Goal: Use online tool/utility: Utilize a website feature to perform a specific function

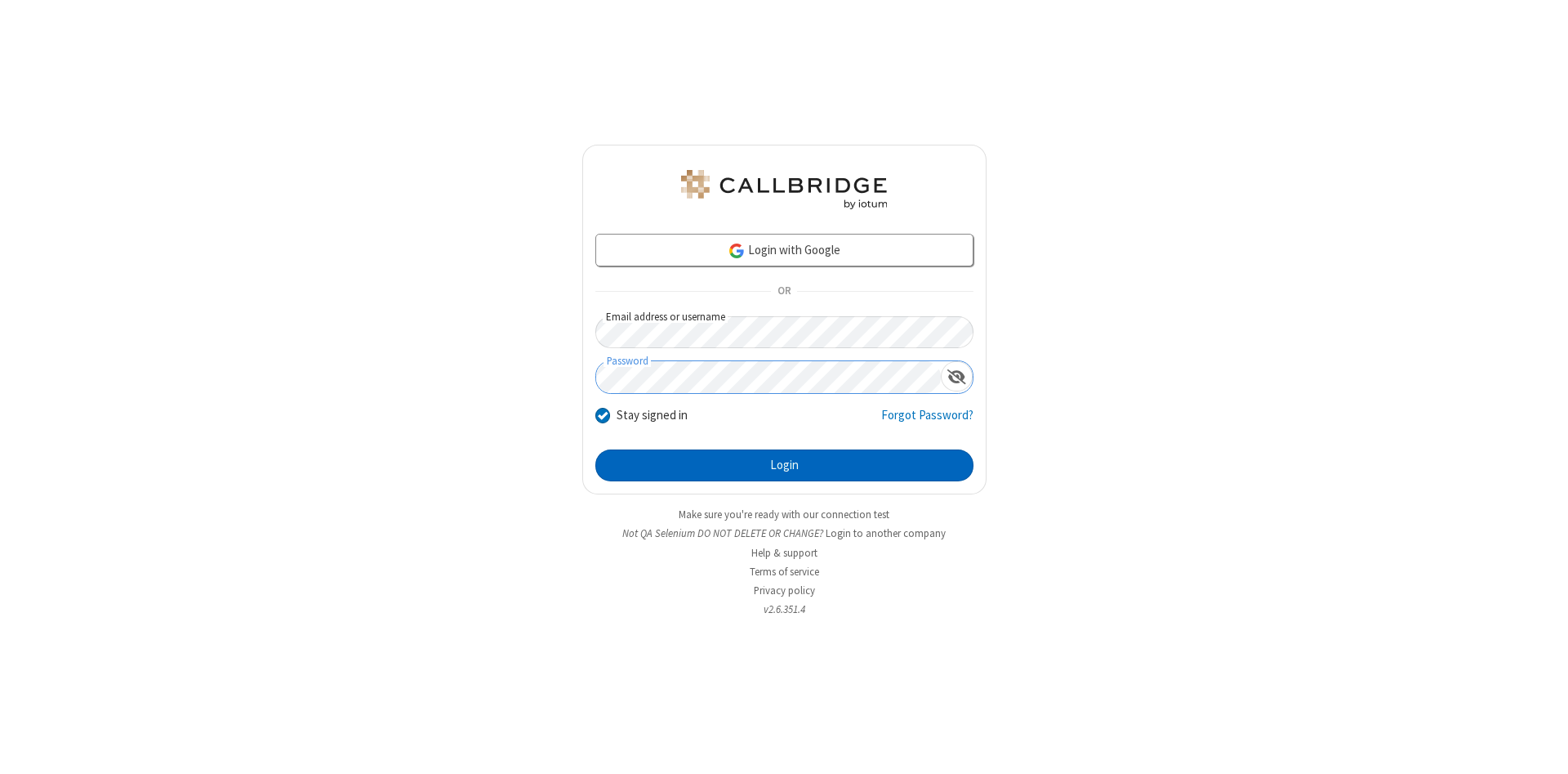
click at [784, 465] on button "Login" at bounding box center [784, 465] width 378 height 33
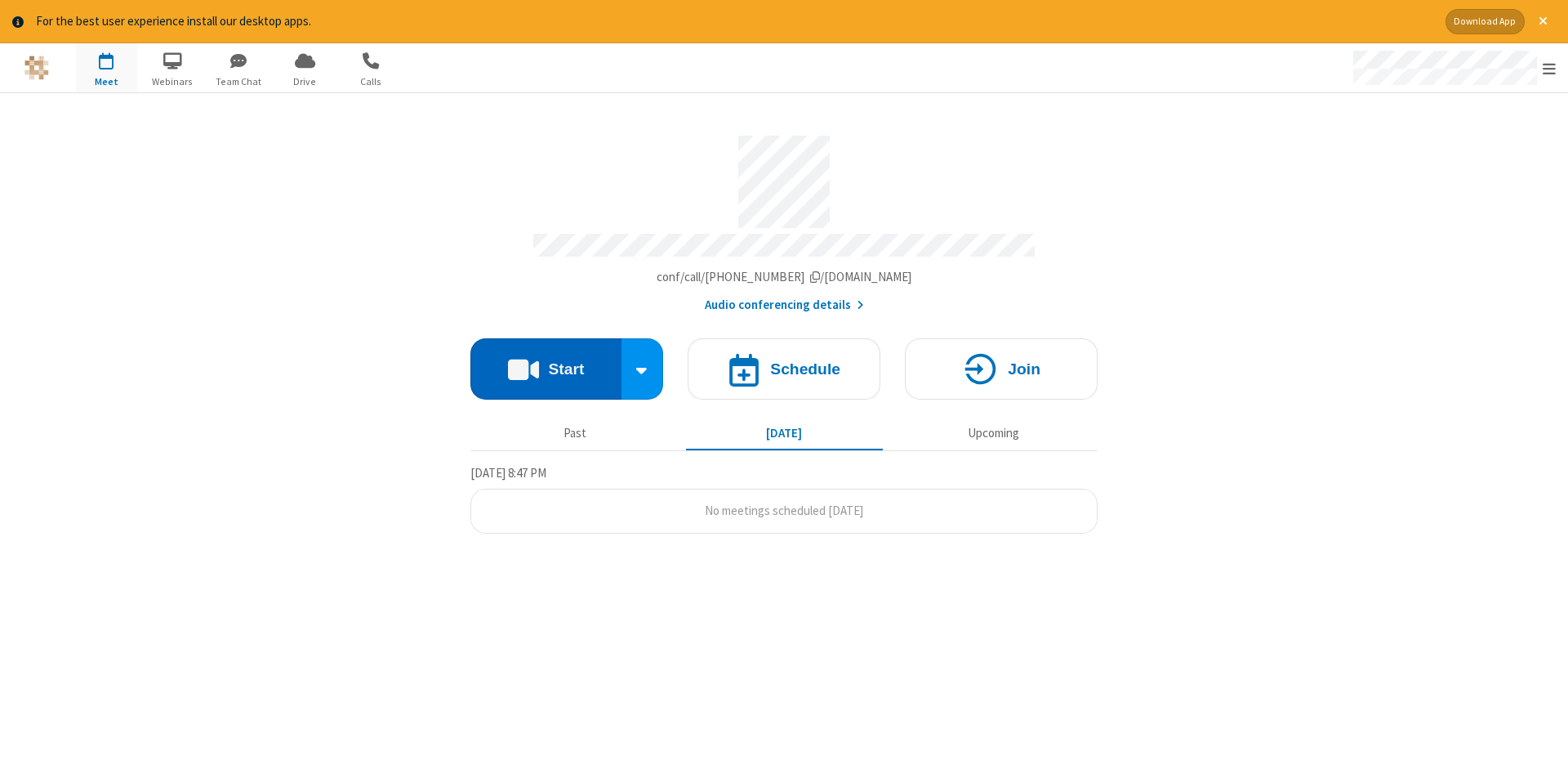
click at [545, 362] on button "Start" at bounding box center [546, 369] width 151 height 61
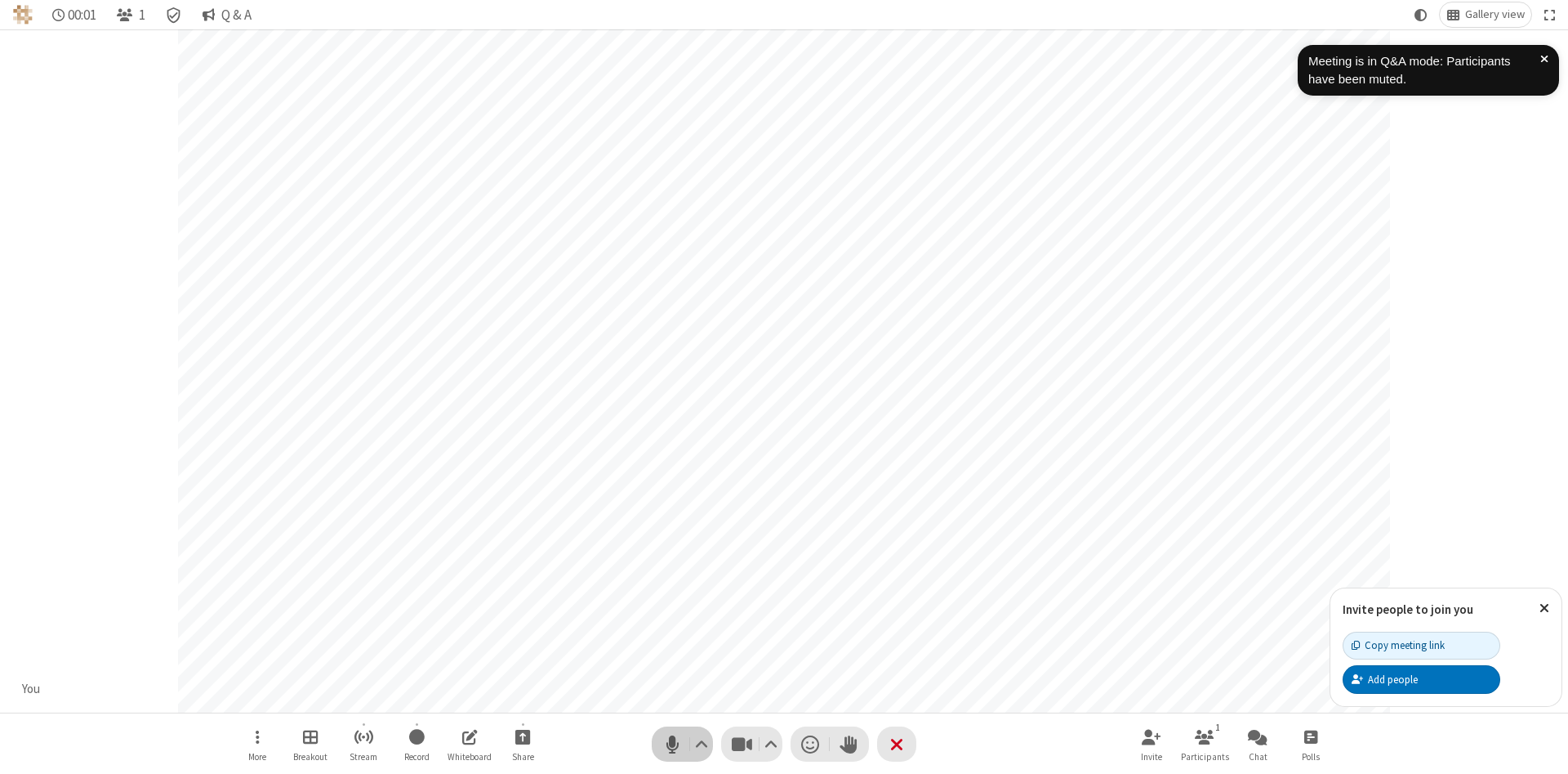
click at [672, 744] on span "Mute (Alt+A)" at bounding box center [671, 744] width 25 height 24
click at [672, 744] on span "Unmute (Alt+A)" at bounding box center [671, 744] width 25 height 24
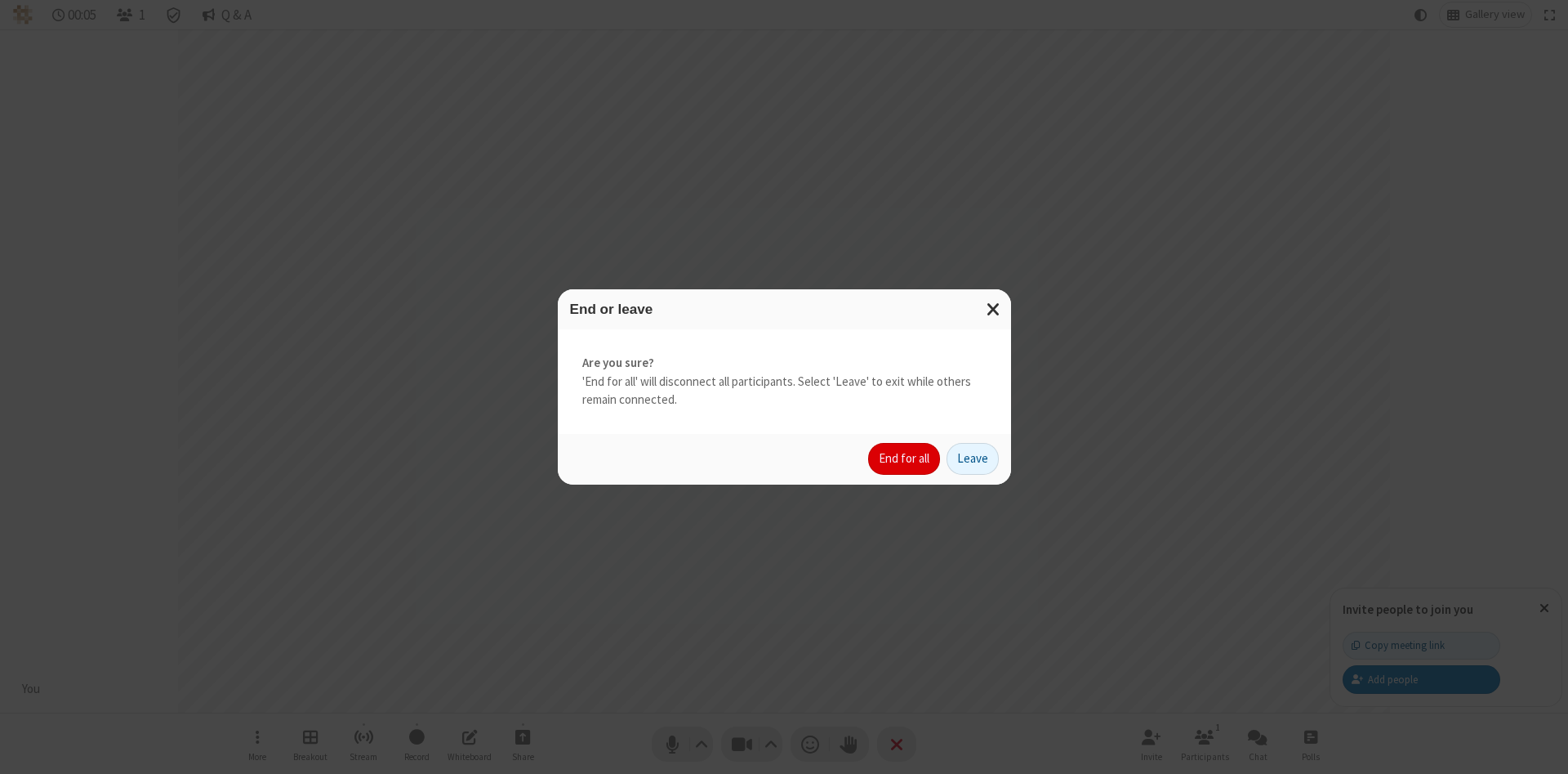
click at [905, 458] on button "End for all" at bounding box center [903, 459] width 72 height 33
